Goal: Navigation & Orientation: Find specific page/section

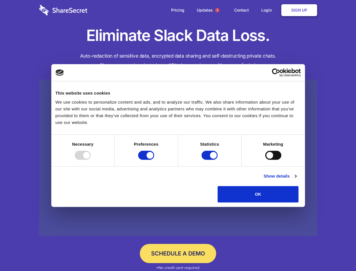
click at [91, 160] on div at bounding box center [83, 155] width 16 height 9
click at [154, 160] on input "Preferences" at bounding box center [146, 155] width 16 height 9
checkbox input "false"
click at [210, 160] on input "Statistics" at bounding box center [210, 155] width 16 height 9
checkbox input "false"
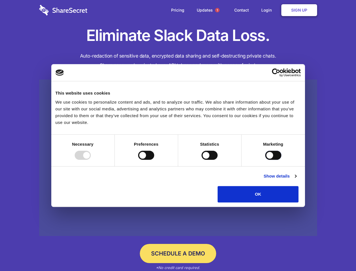
click at [266, 160] on input "Marketing" at bounding box center [274, 155] width 16 height 9
checkbox input "true"
click at [297, 179] on link "Show details" at bounding box center [280, 176] width 33 height 7
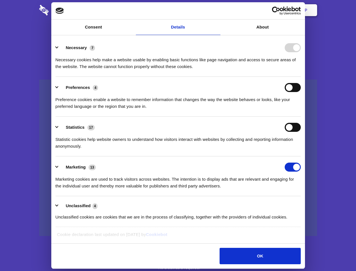
click at [301, 77] on li "Necessary 7 Necessary cookies help make a website usable by enabling basic func…" at bounding box center [178, 57] width 245 height 40
click at [217, 10] on span "1" at bounding box center [217, 10] width 5 height 5
